Goal: Use online tool/utility: Utilize a website feature to perform a specific function

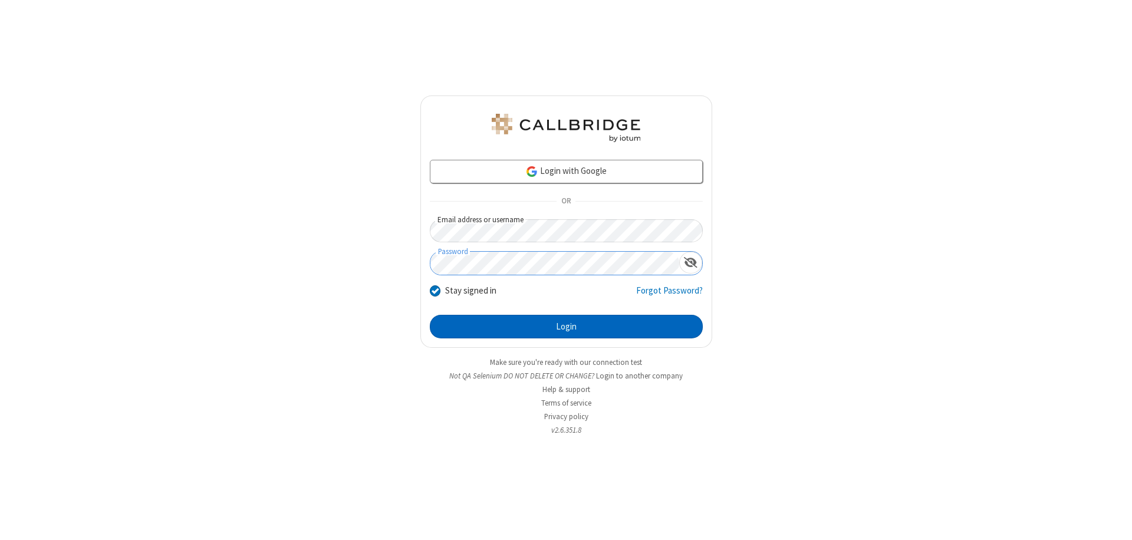
click at [566, 327] on button "Login" at bounding box center [566, 327] width 273 height 24
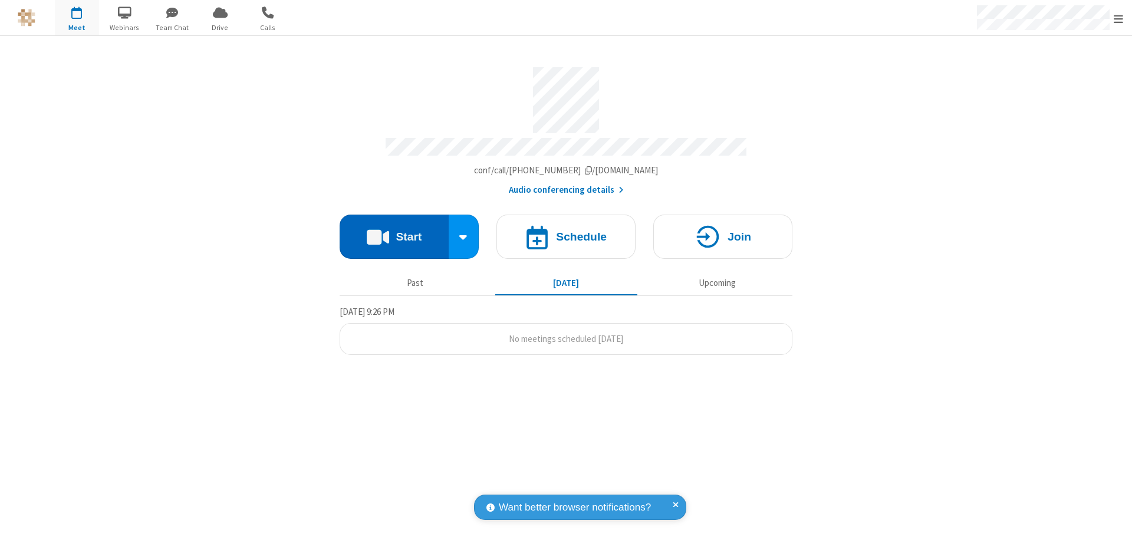
click at [394, 231] on button "Start" at bounding box center [394, 237] width 109 height 44
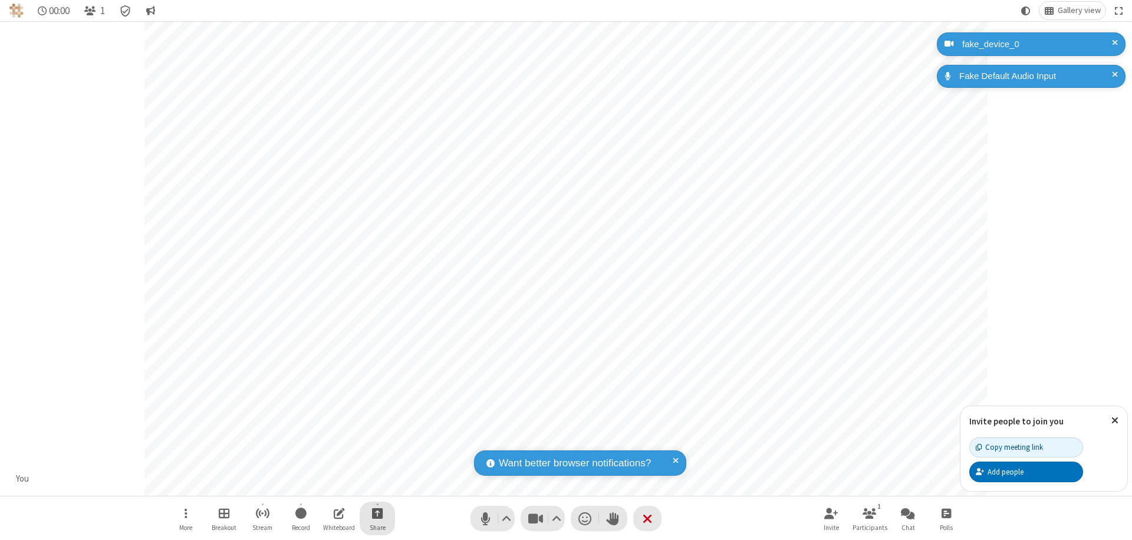
click at [377, 513] on span "Start sharing" at bounding box center [377, 513] width 11 height 15
click at [377, 441] on span "Share additional camera" at bounding box center [384, 444] width 87 height 10
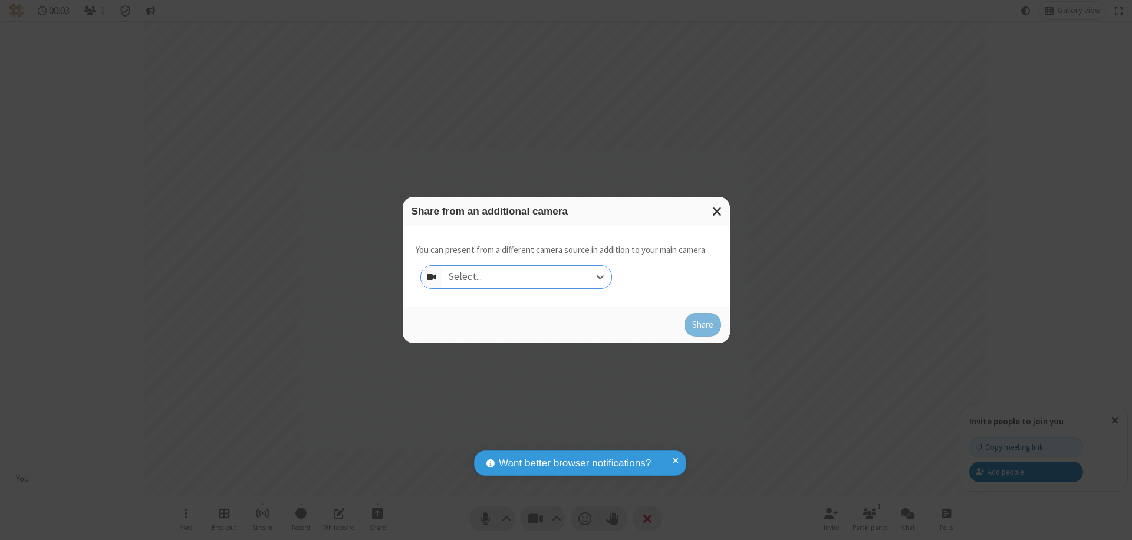
click at [527, 277] on div "Select..." at bounding box center [526, 277] width 169 height 22
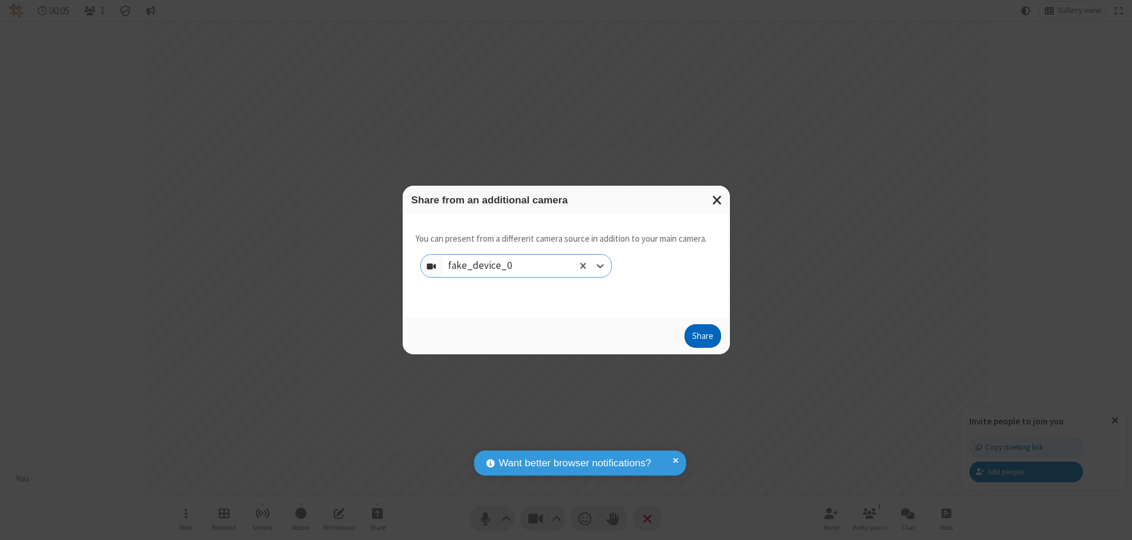
click at [702, 338] on button "Share" at bounding box center [703, 336] width 37 height 24
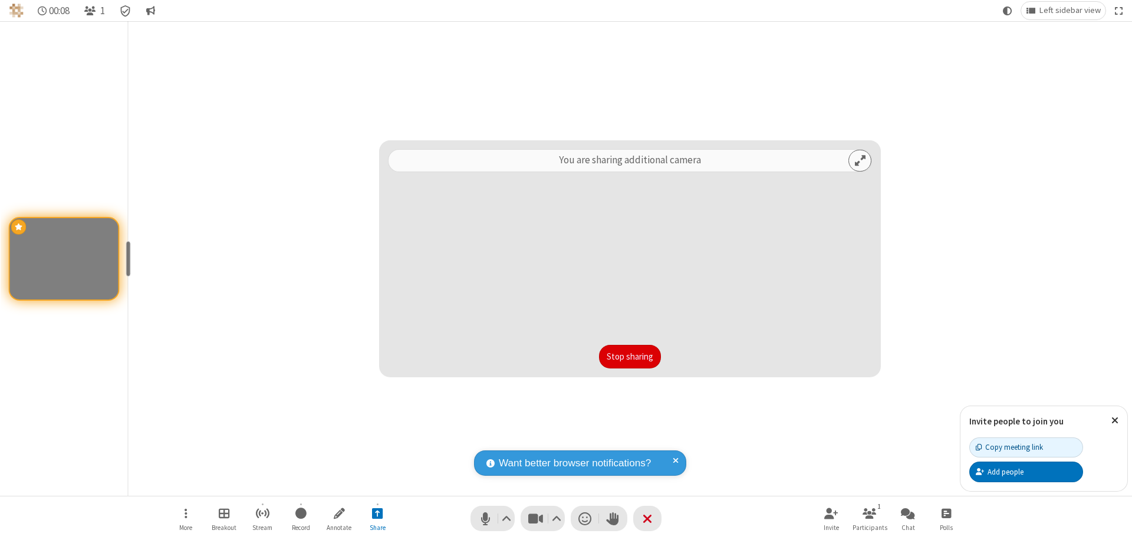
click at [630, 357] on button "Stop sharing" at bounding box center [630, 357] width 62 height 24
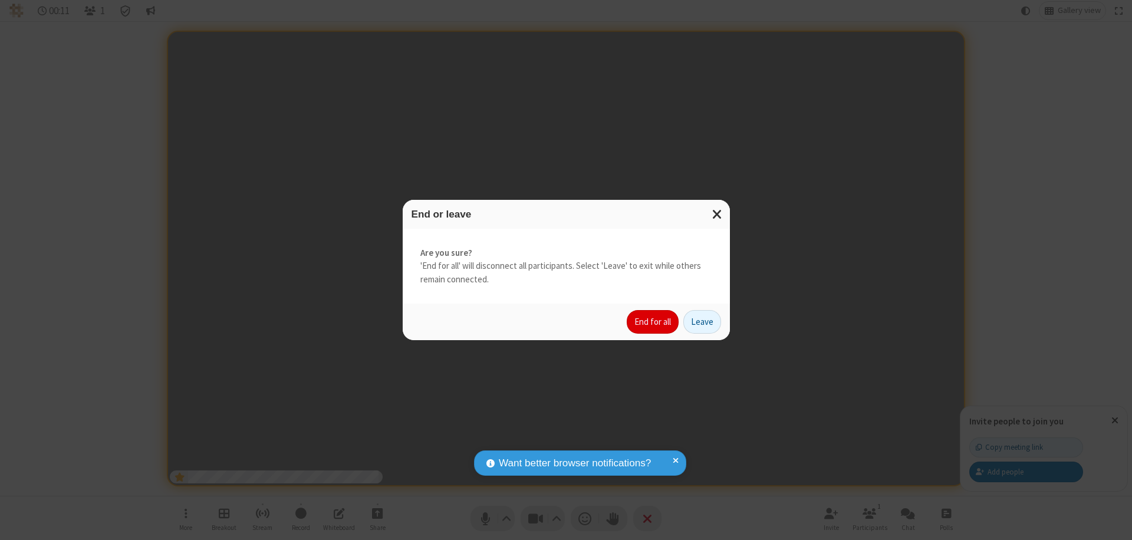
click at [653, 322] on button "End for all" at bounding box center [653, 322] width 52 height 24
